Goal: Find contact information: Find contact information

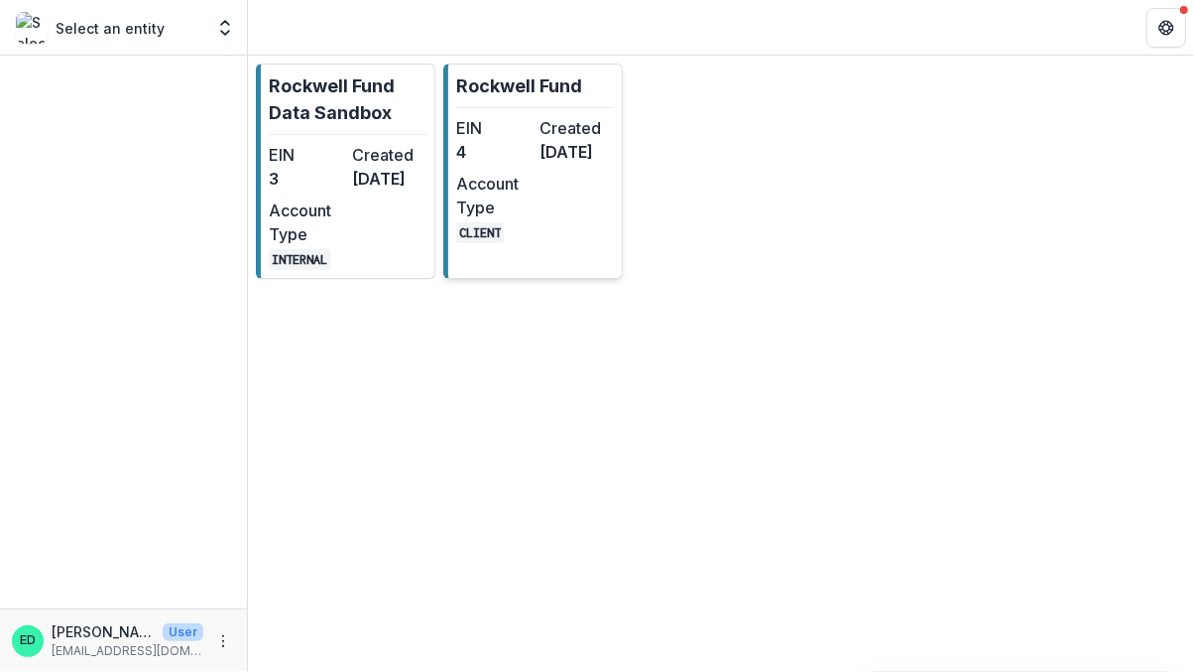
click at [543, 134] on dt "Created" at bounding box center [577, 128] width 75 height 24
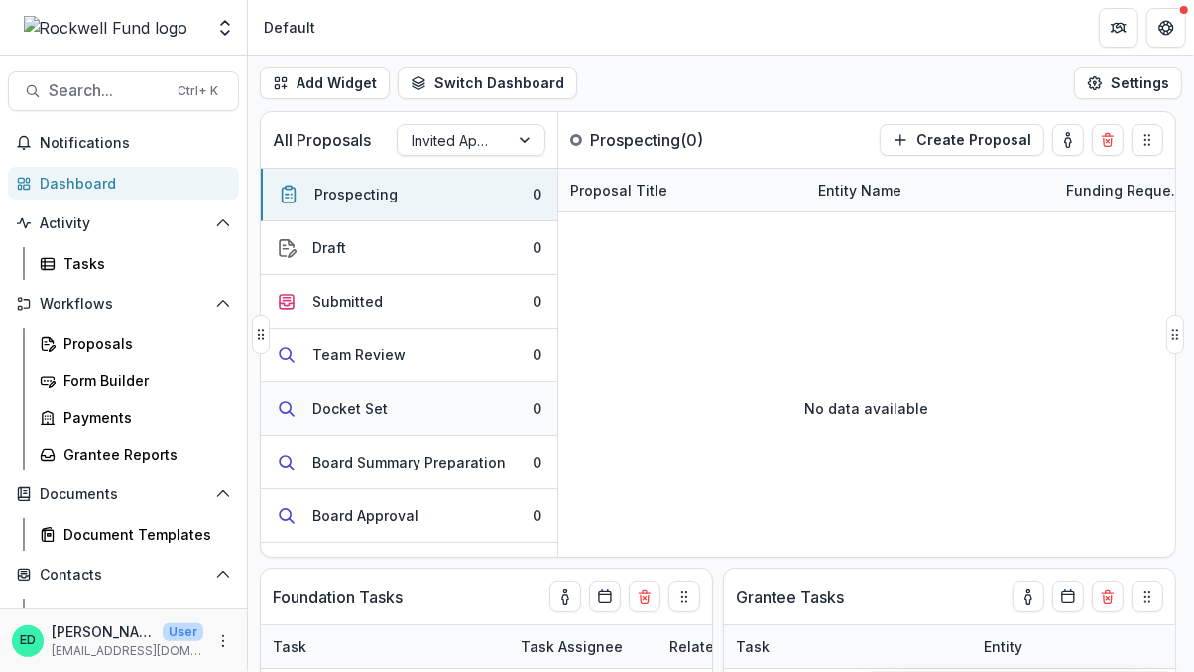
scroll to position [247, 0]
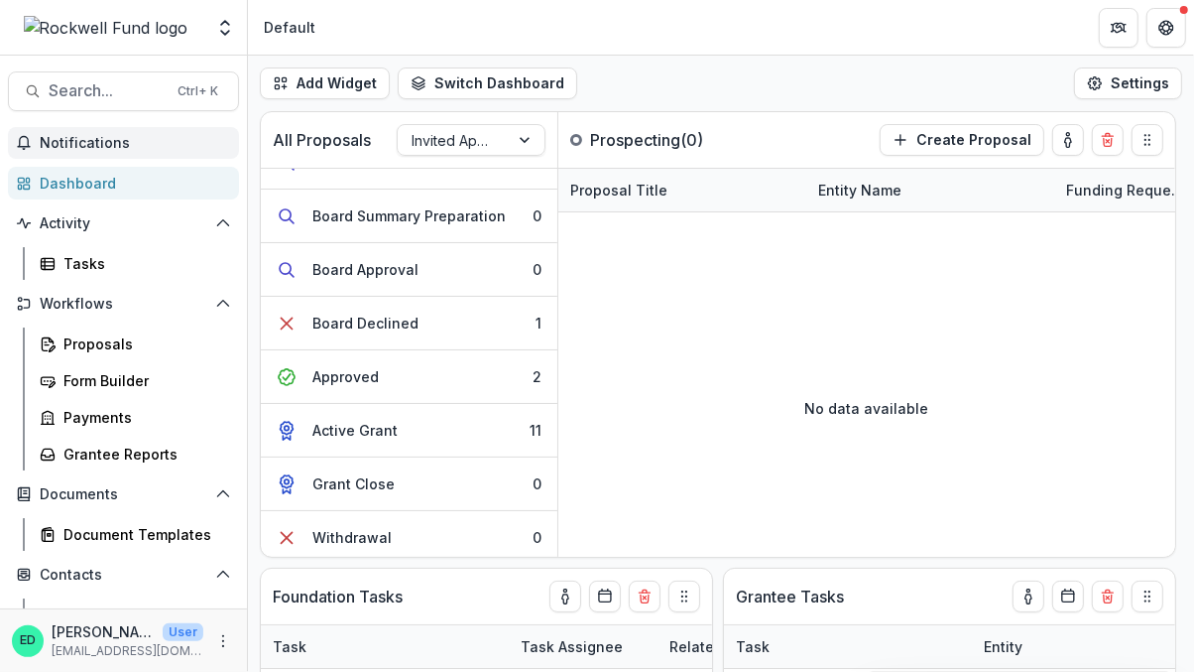
click at [96, 141] on span "Notifications" at bounding box center [135, 143] width 191 height 17
click at [742, 10] on header "Default" at bounding box center [721, 27] width 946 height 55
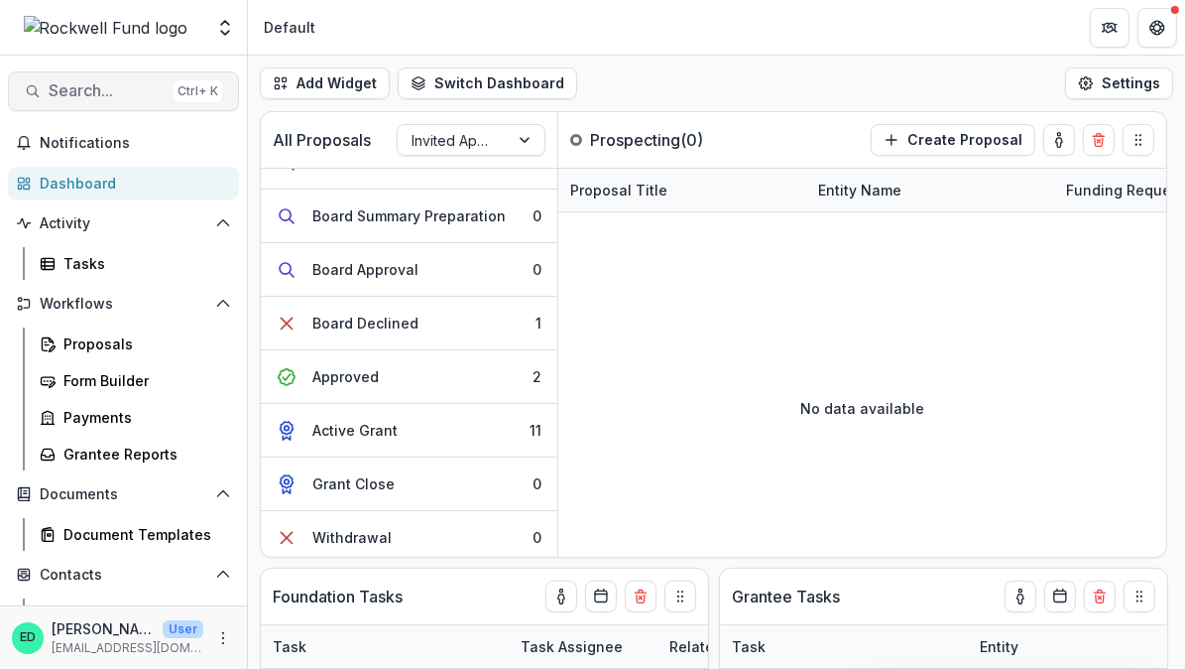
click at [87, 91] on span "Search..." at bounding box center [107, 90] width 117 height 19
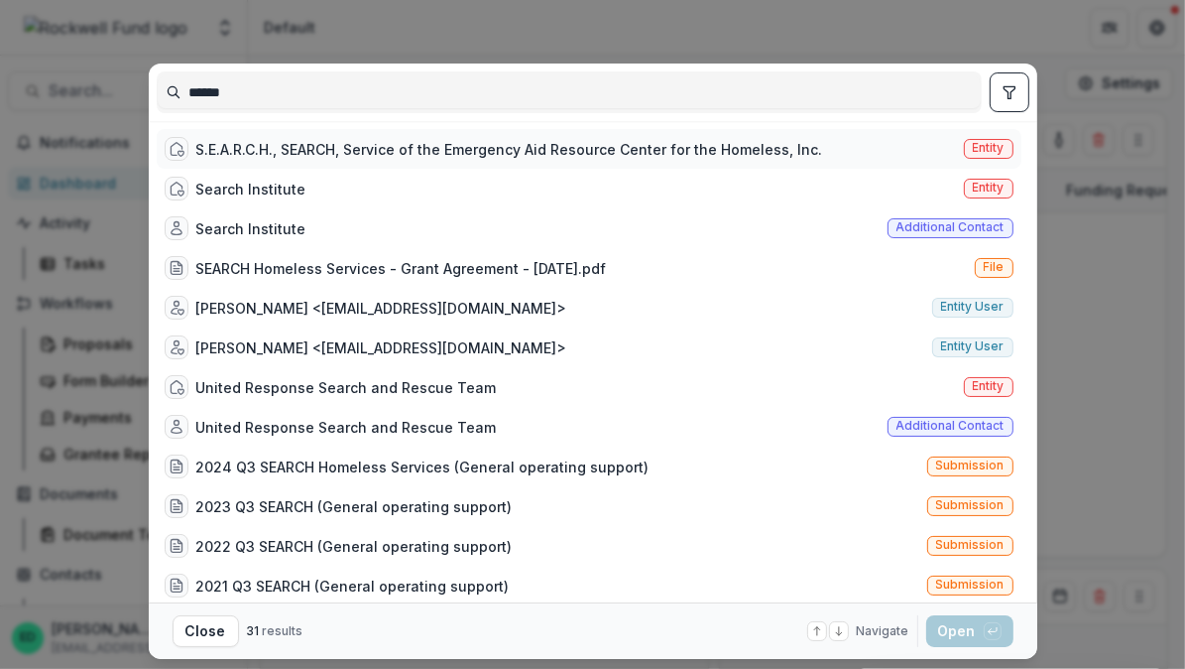
type input "******"
click at [301, 139] on div "S.E.A.R.C.H., SEARCH, Service of the Emergency Aid Resource Center for the Home…" at bounding box center [509, 149] width 627 height 21
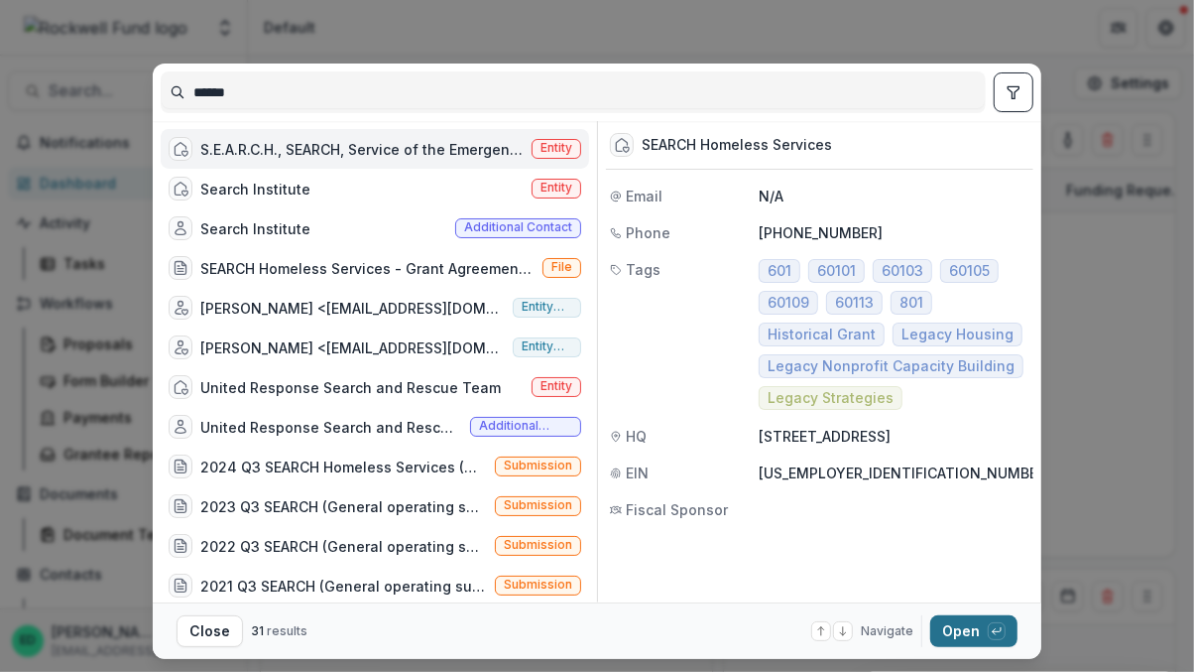
click at [958, 638] on button "Open with enter key" at bounding box center [973, 631] width 87 height 32
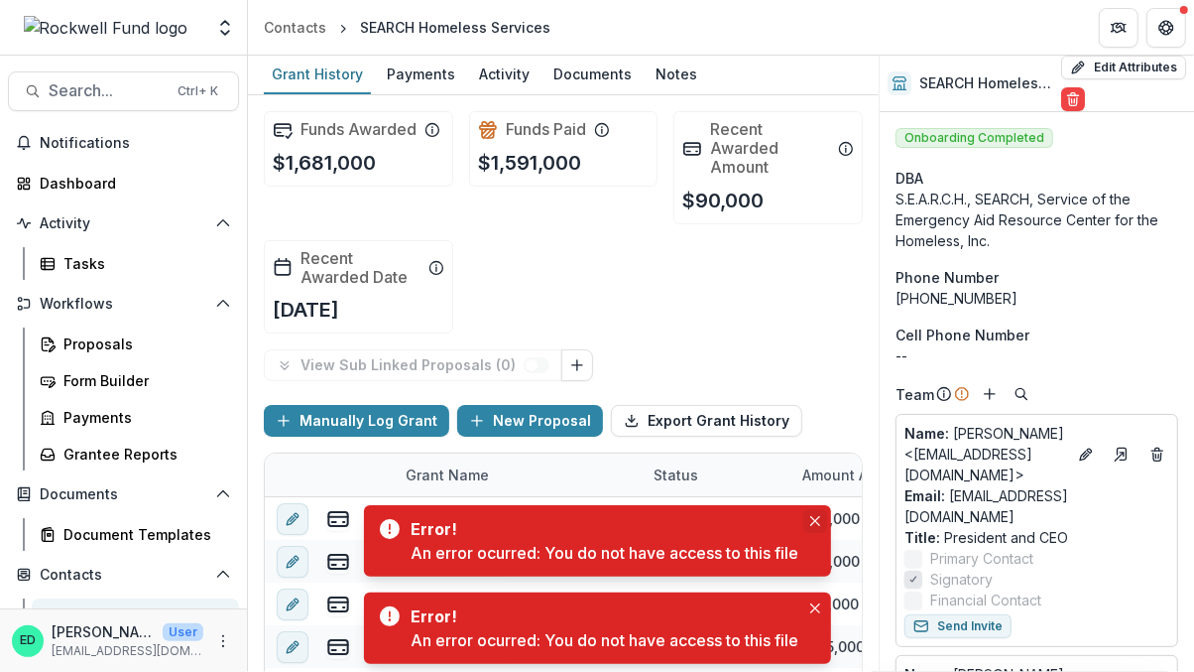
click at [813, 514] on button "Close" at bounding box center [815, 521] width 24 height 24
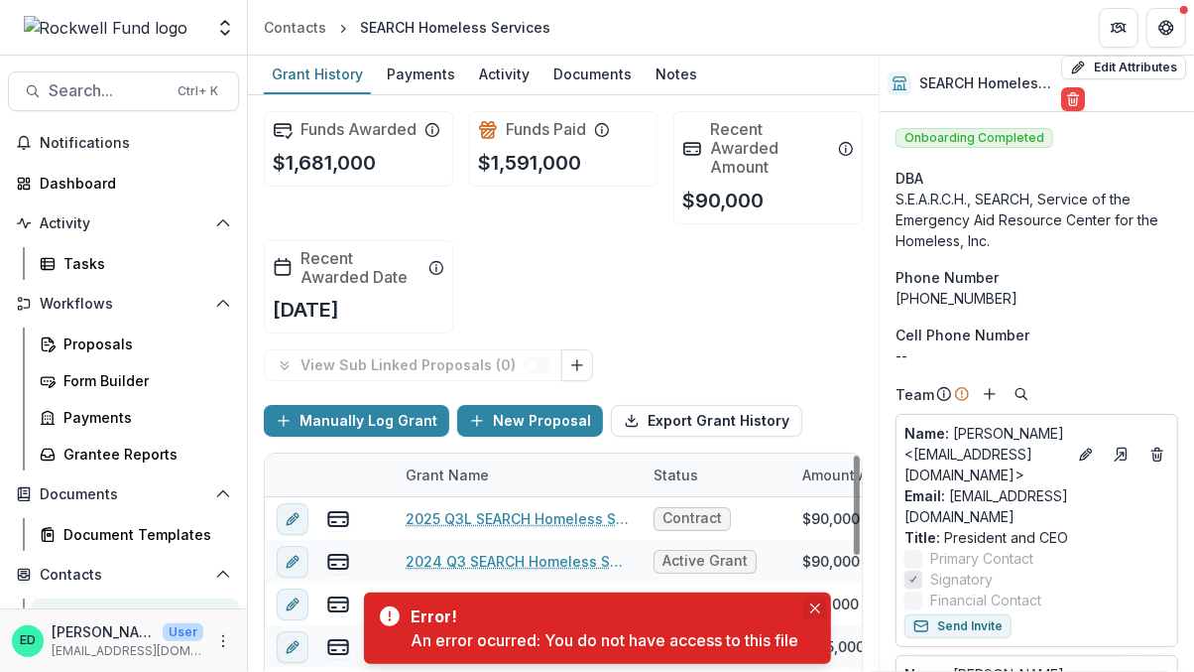
click at [818, 608] on icon "Close" at bounding box center [814, 608] width 10 height 10
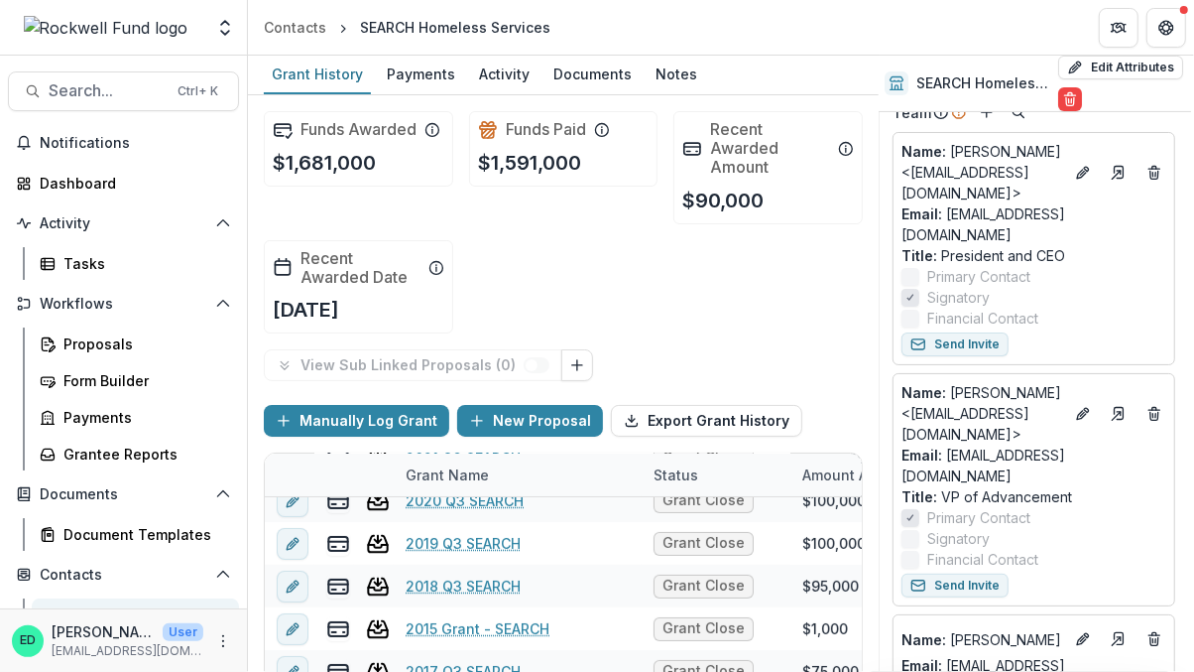
scroll to position [282, 13]
click at [1111, 631] on icon "Go to contact" at bounding box center [1119, 639] width 16 height 16
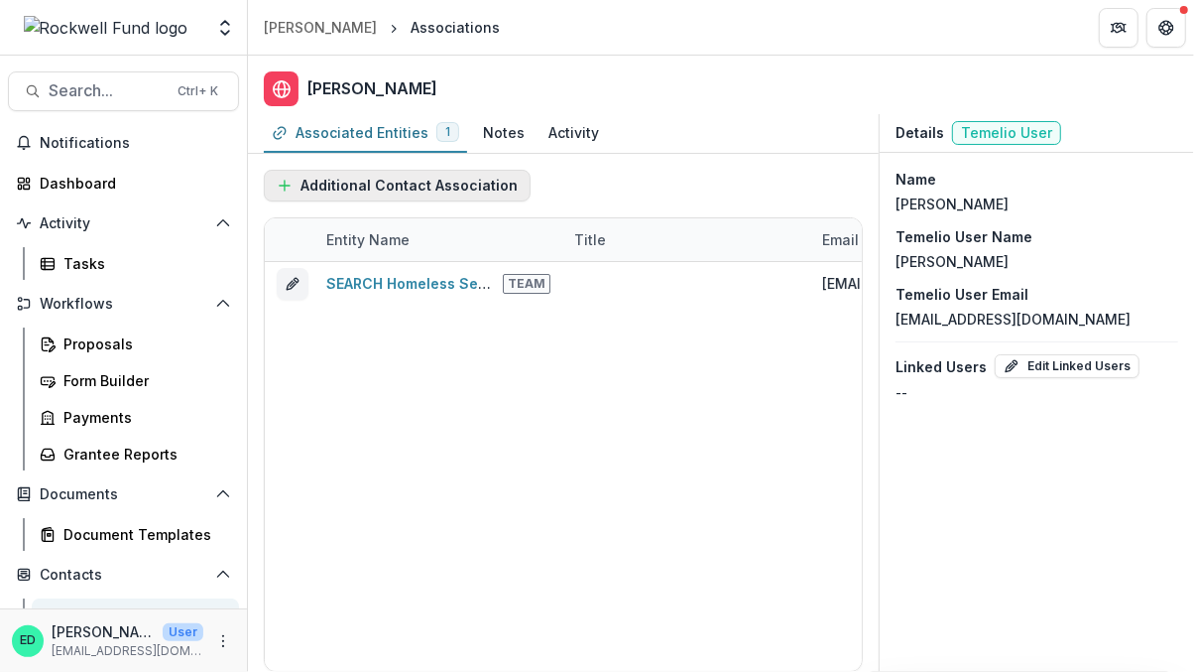
click at [300, 172] on button "Additional Contact Association" at bounding box center [397, 186] width 267 height 32
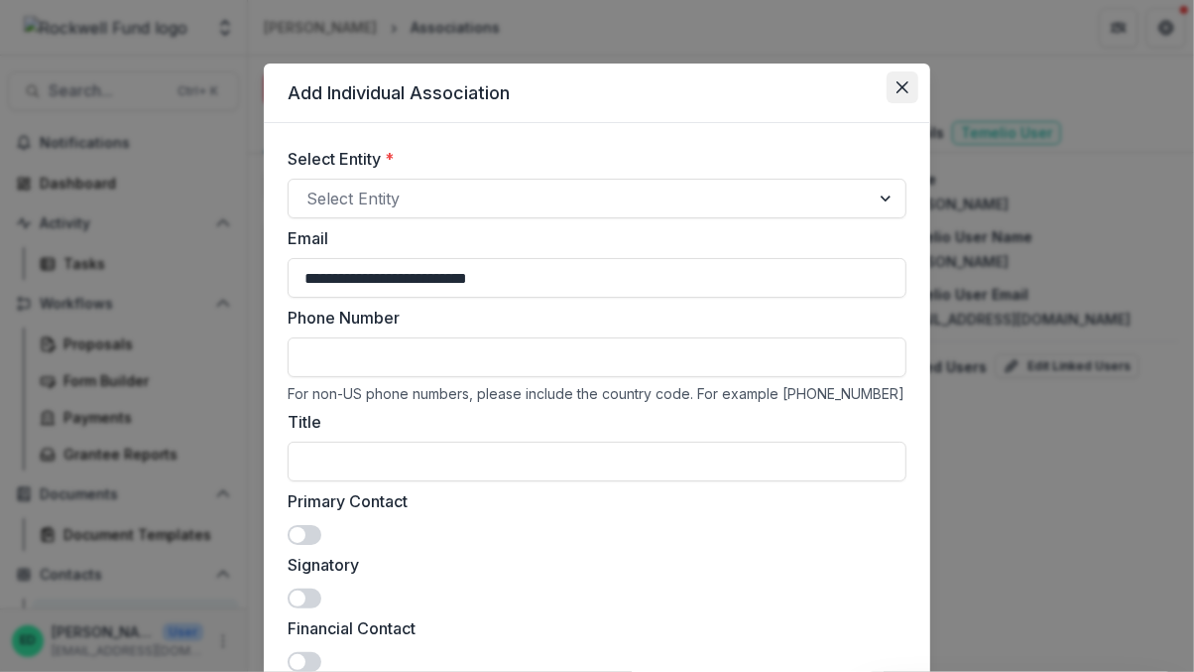
click at [901, 85] on icon "Close" at bounding box center [903, 87] width 12 height 12
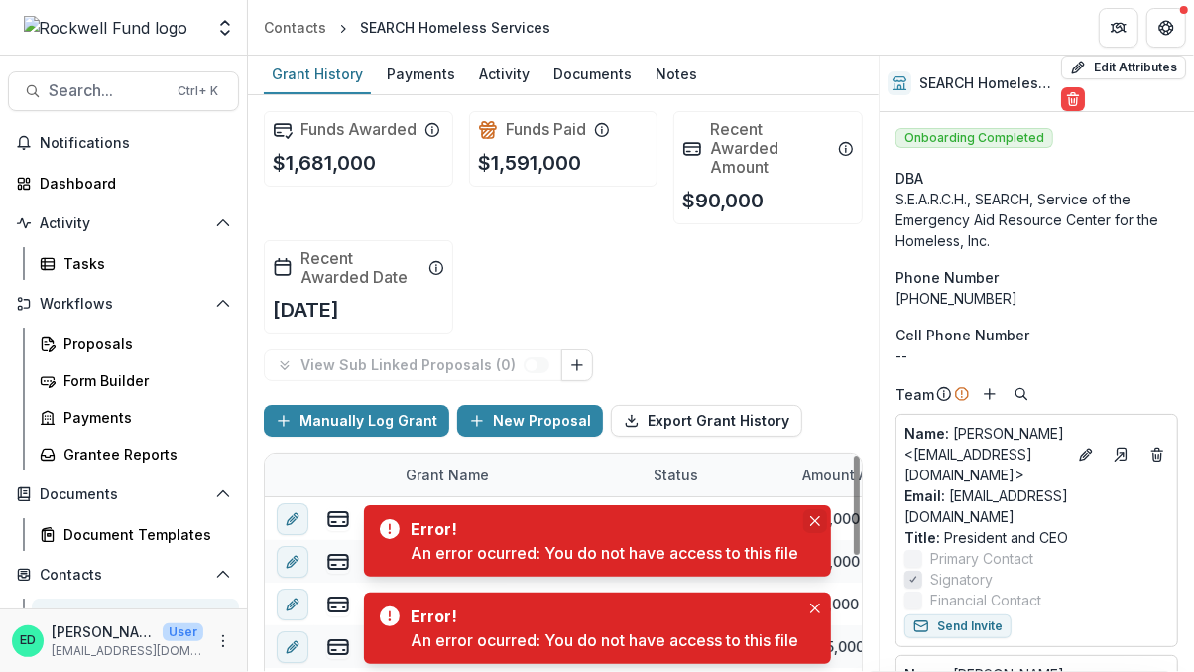
click at [812, 510] on button "Close" at bounding box center [815, 521] width 24 height 24
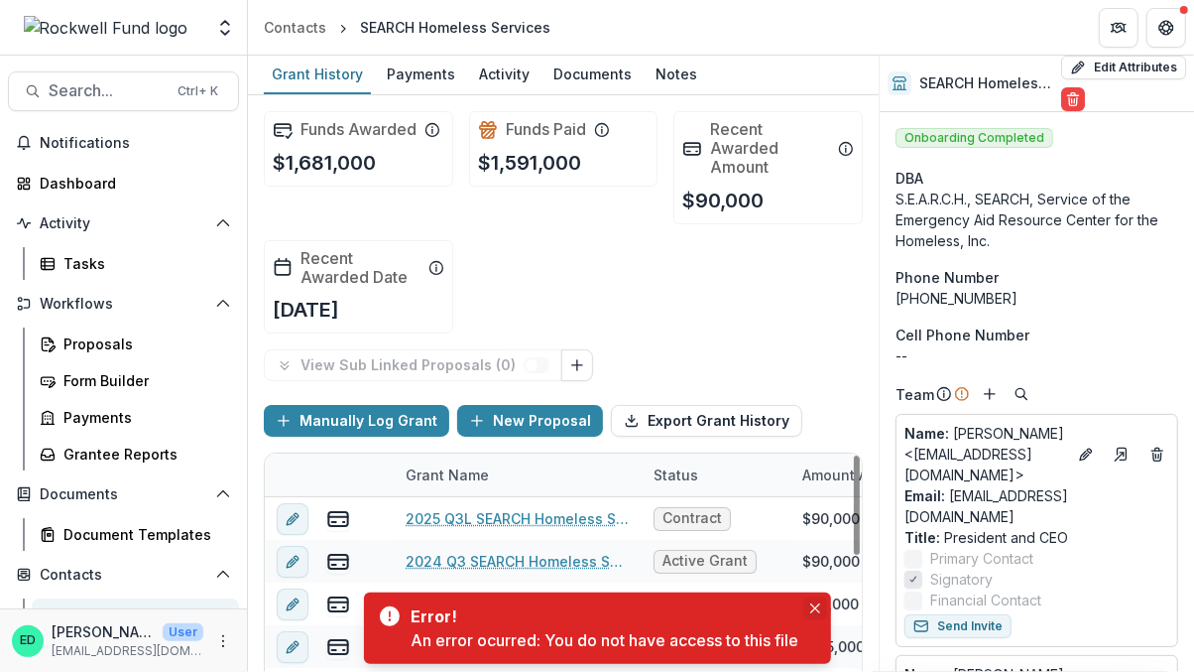
click at [814, 608] on icon "Close" at bounding box center [815, 608] width 10 height 10
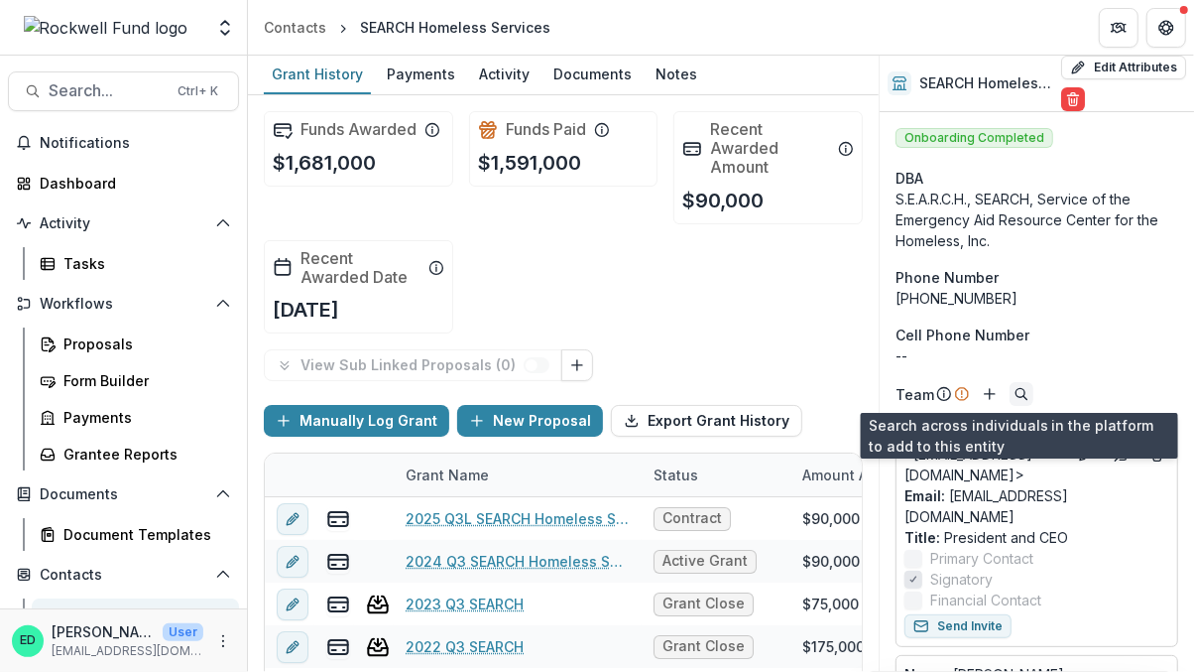
click at [1016, 392] on icon "Search" at bounding box center [1022, 394] width 16 height 16
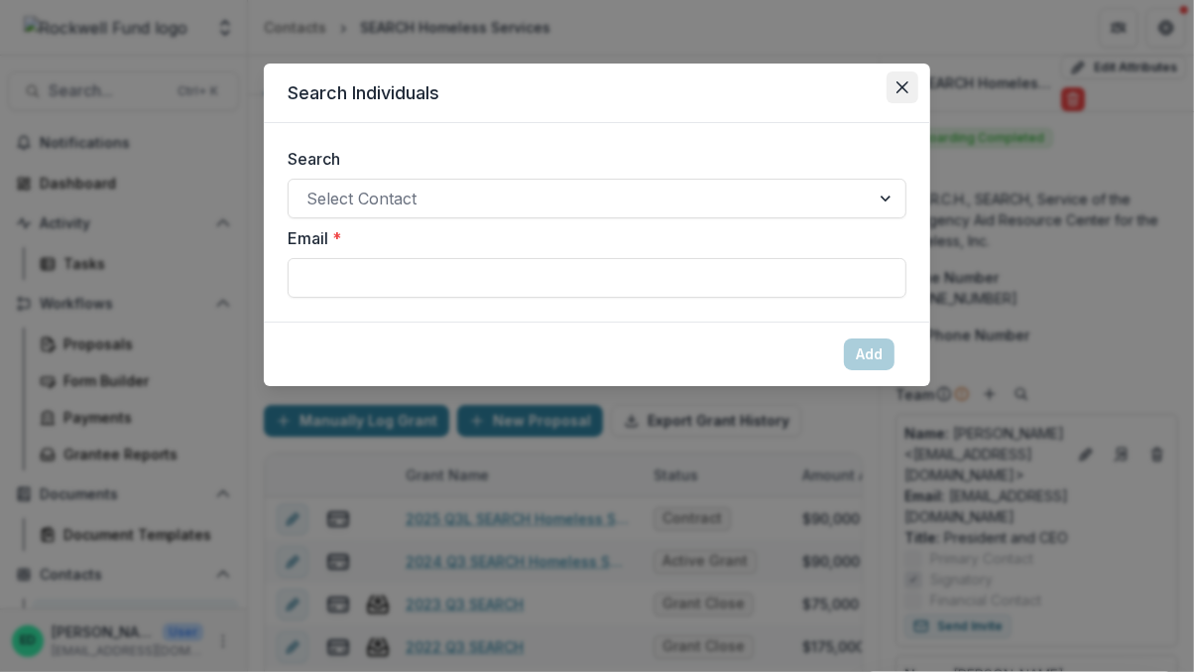
click at [903, 92] on icon "Close" at bounding box center [903, 87] width 12 height 12
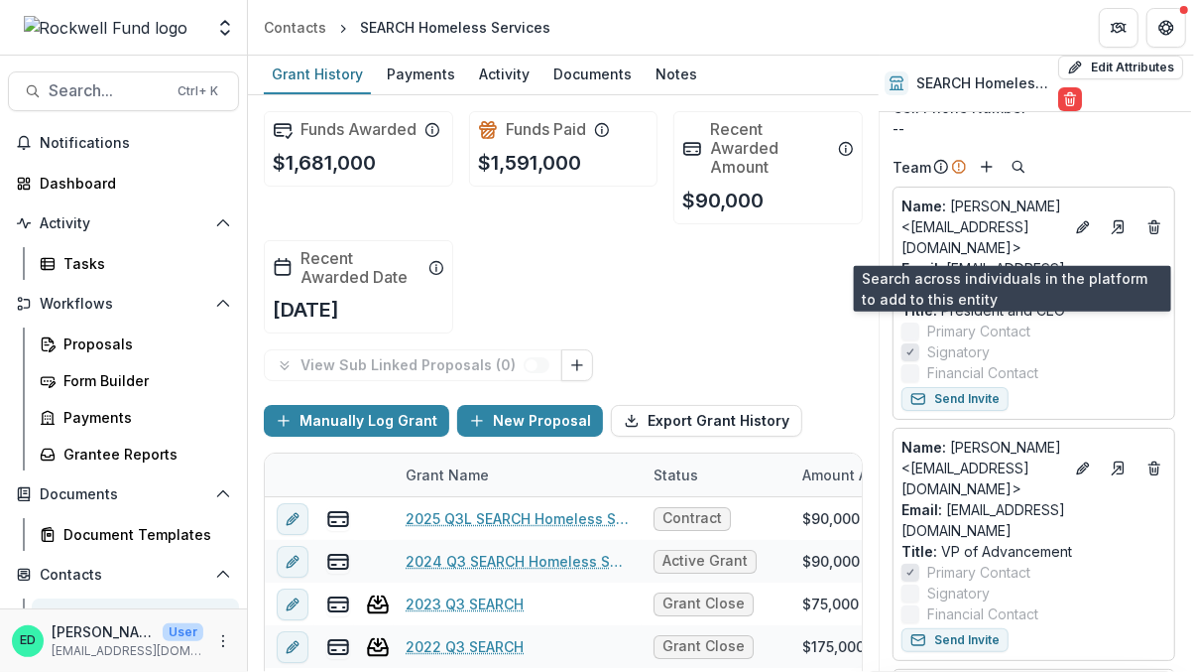
scroll to position [238, 3]
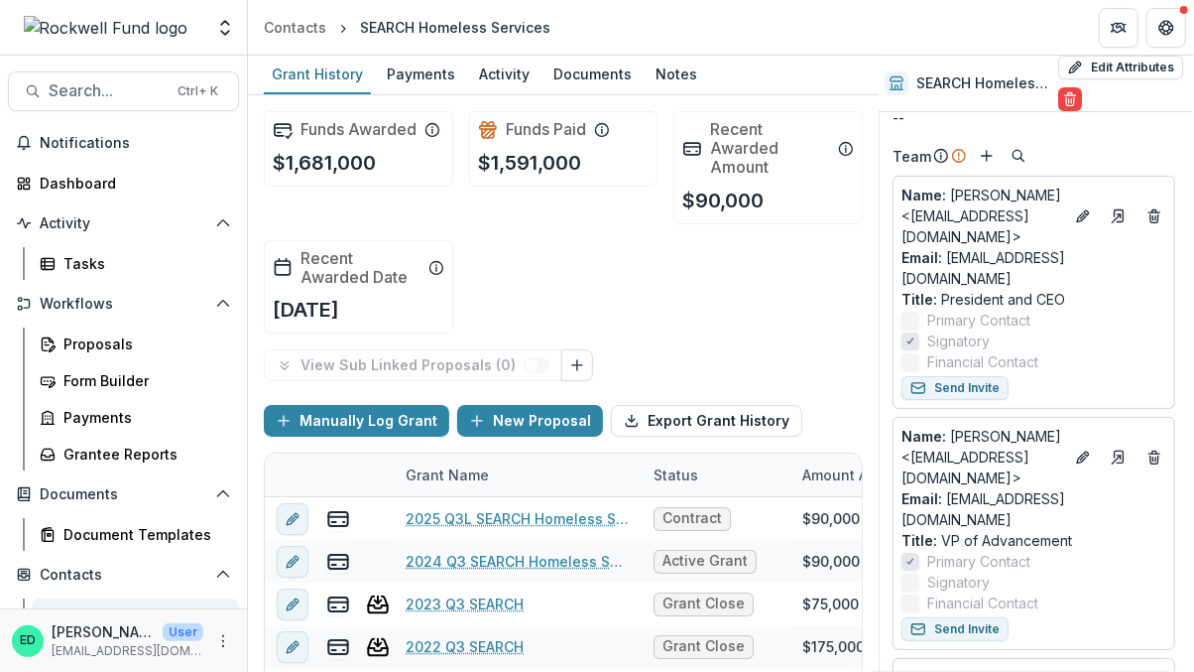
click at [1073, 351] on label "Financial Contact" at bounding box center [1034, 361] width 265 height 21
click at [1037, 247] on link "Email: aloving@searchhomeless.org" at bounding box center [1034, 268] width 265 height 42
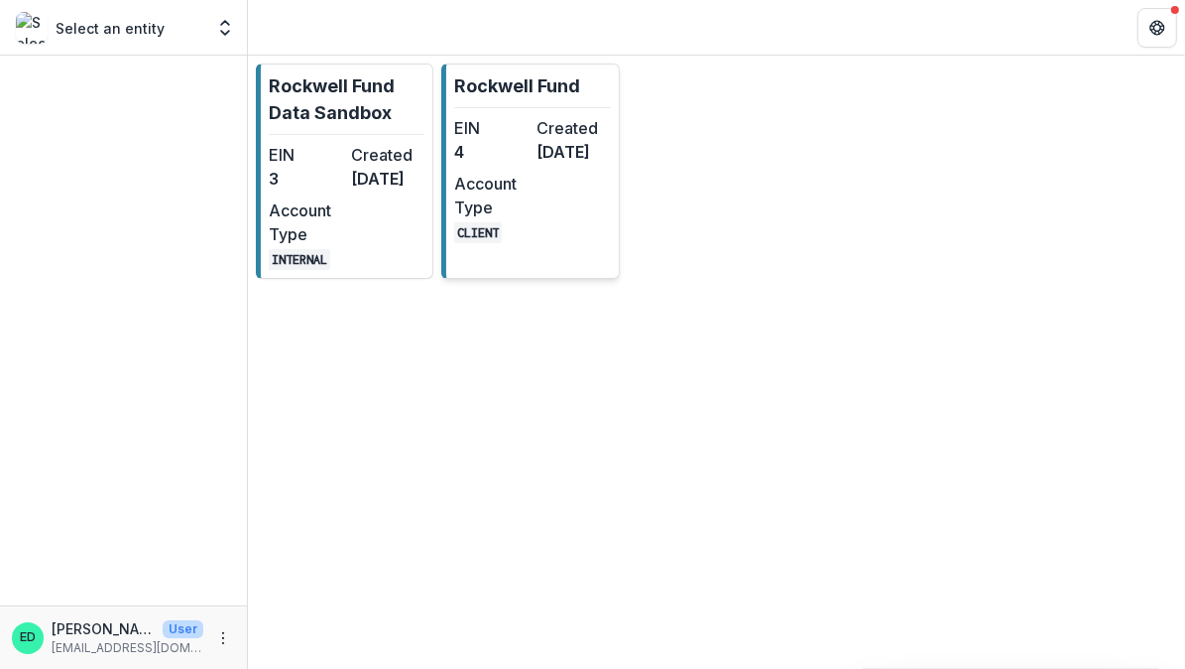
click at [521, 192] on div "EIN 4 Created 3 months ago Account Type CLIENT" at bounding box center [532, 179] width 156 height 127
